Goal: Communication & Community: Answer question/provide support

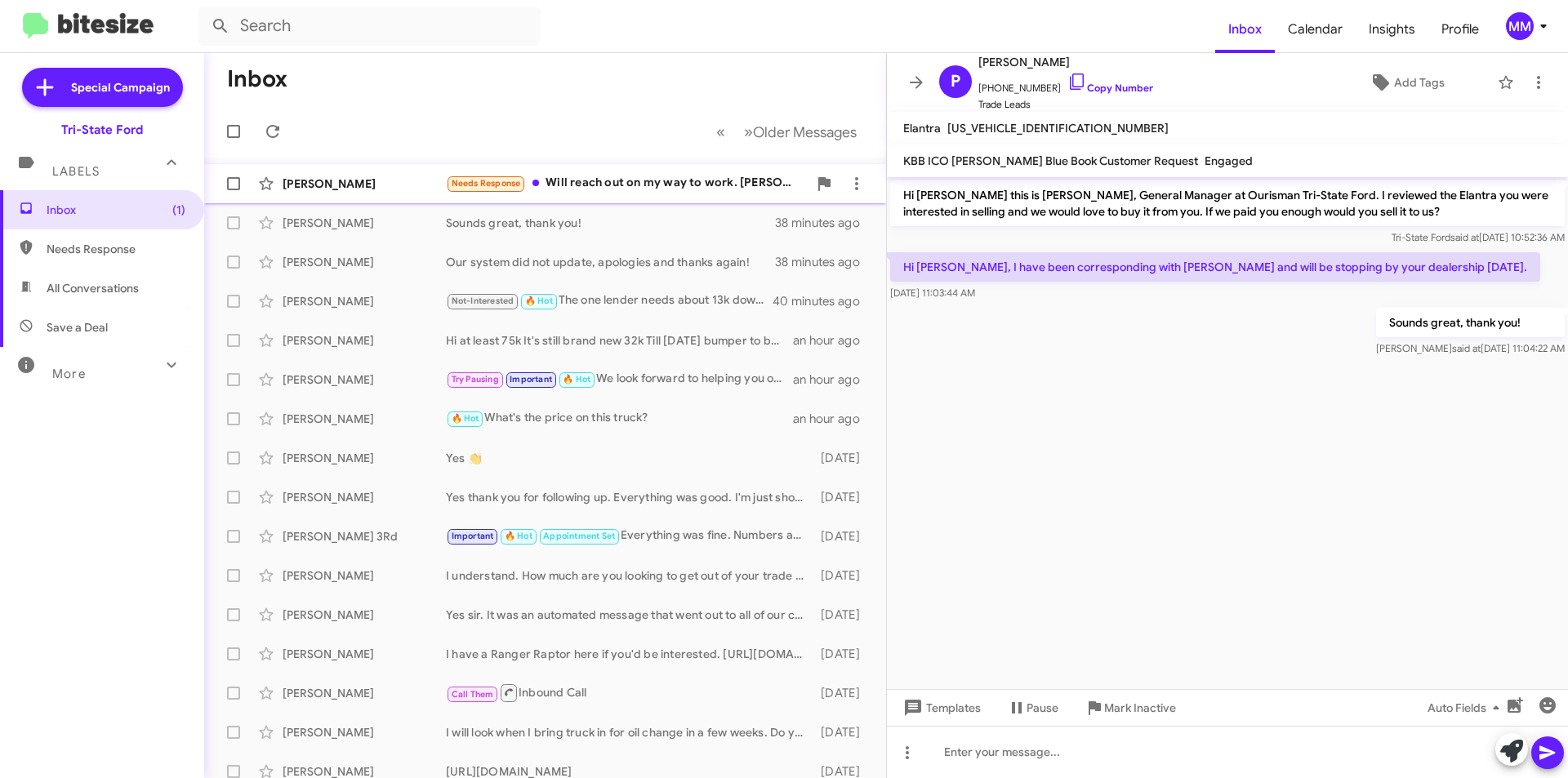
click at [646, 187] on div "Needs Response Will reach out on my way to work. [PERSON_NAME] told me to reach…" at bounding box center [626, 183] width 361 height 19
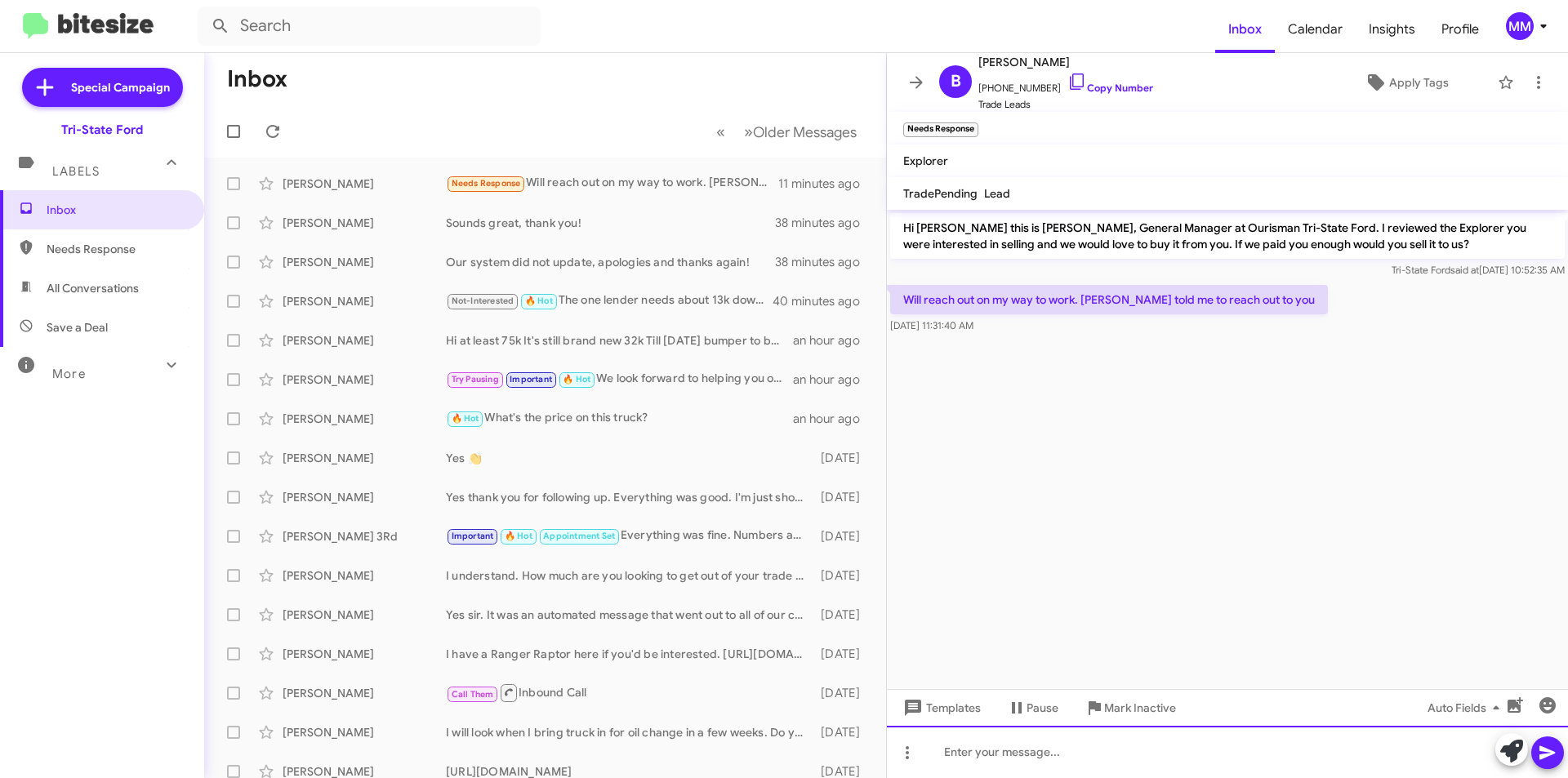
click at [1018, 755] on div at bounding box center [1226, 752] width 681 height 52
click at [1548, 741] on span at bounding box center [1547, 752] width 20 height 32
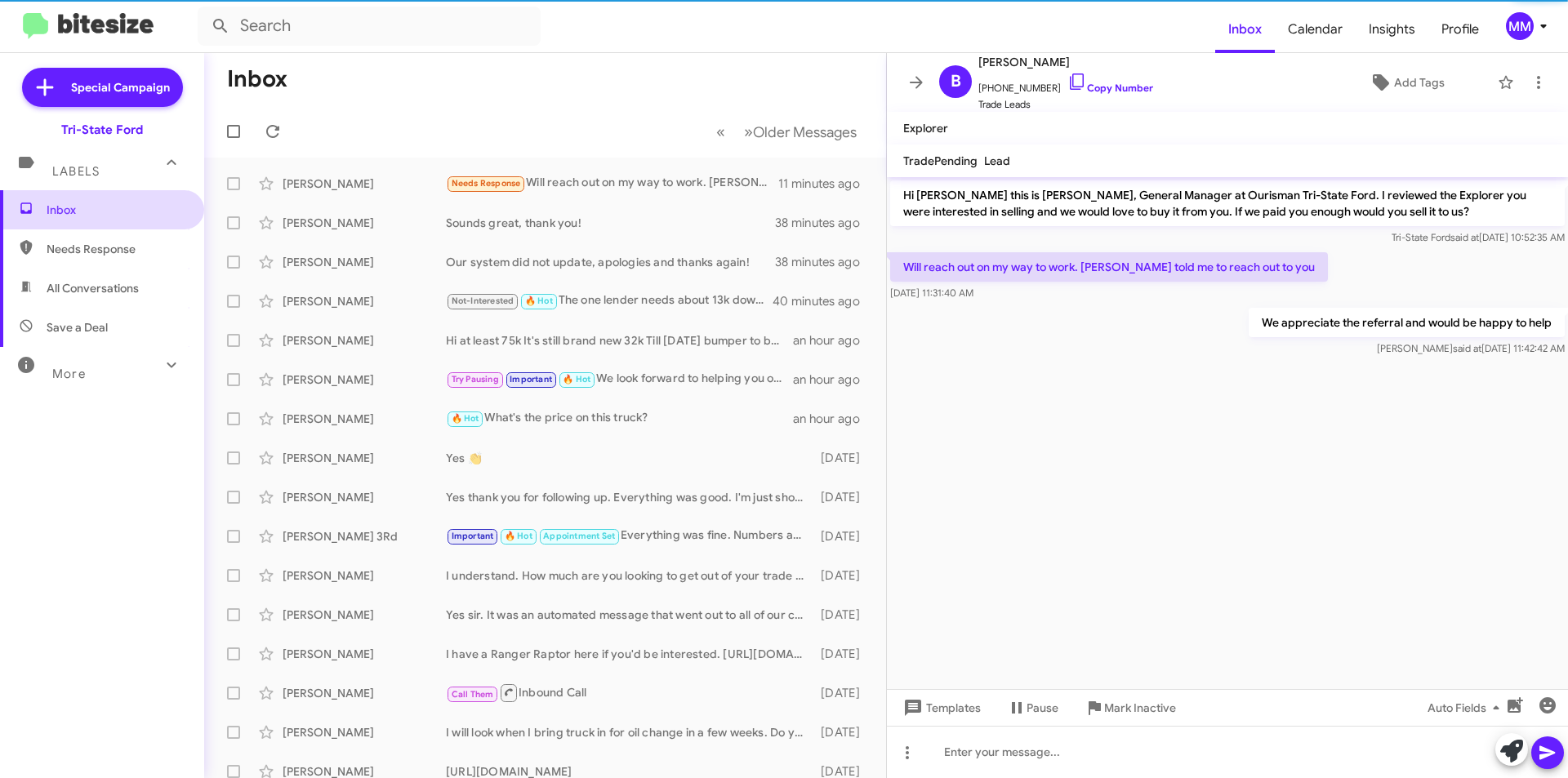
drag, startPoint x: 70, startPoint y: 223, endPoint x: 82, endPoint y: 217, distance: 13.4
click at [71, 222] on span "Inbox" at bounding box center [102, 210] width 205 height 39
